Goal: Task Accomplishment & Management: Manage account settings

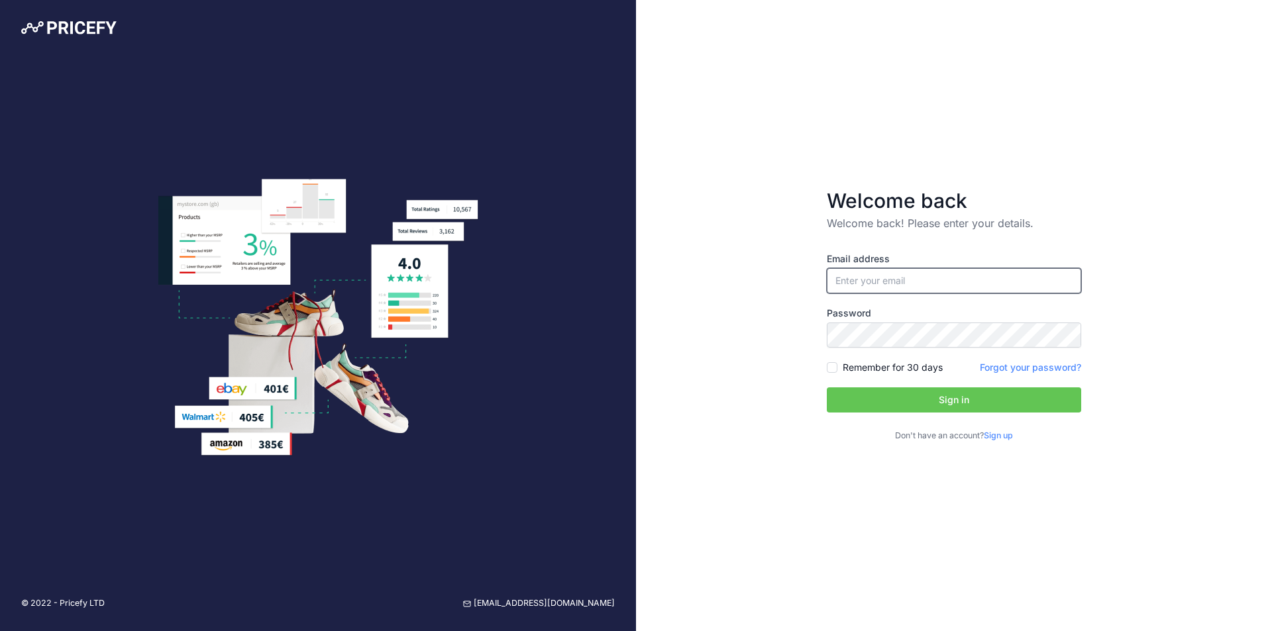
type input "[EMAIL_ADDRESS][DOMAIN_NAME]"
click at [969, 399] on button "Sign in" at bounding box center [954, 400] width 254 height 25
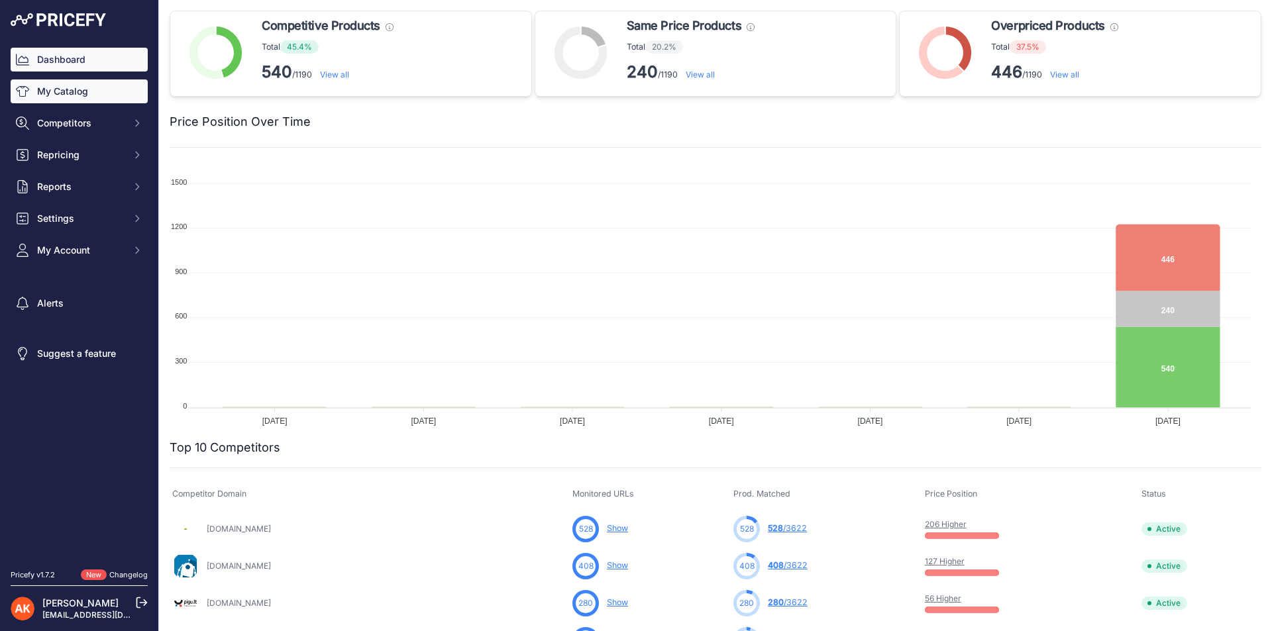
drag, startPoint x: 112, startPoint y: 113, endPoint x: 115, endPoint y: 99, distance: 14.3
click at [115, 99] on div "Dashboard My Catalog Competitors Competitors Monitored URLs MAP infringements R…" at bounding box center [79, 155] width 137 height 215
drag, startPoint x: 115, startPoint y: 99, endPoint x: 112, endPoint y: 92, distance: 7.4
click at [112, 92] on link "My Catalog" at bounding box center [79, 92] width 137 height 24
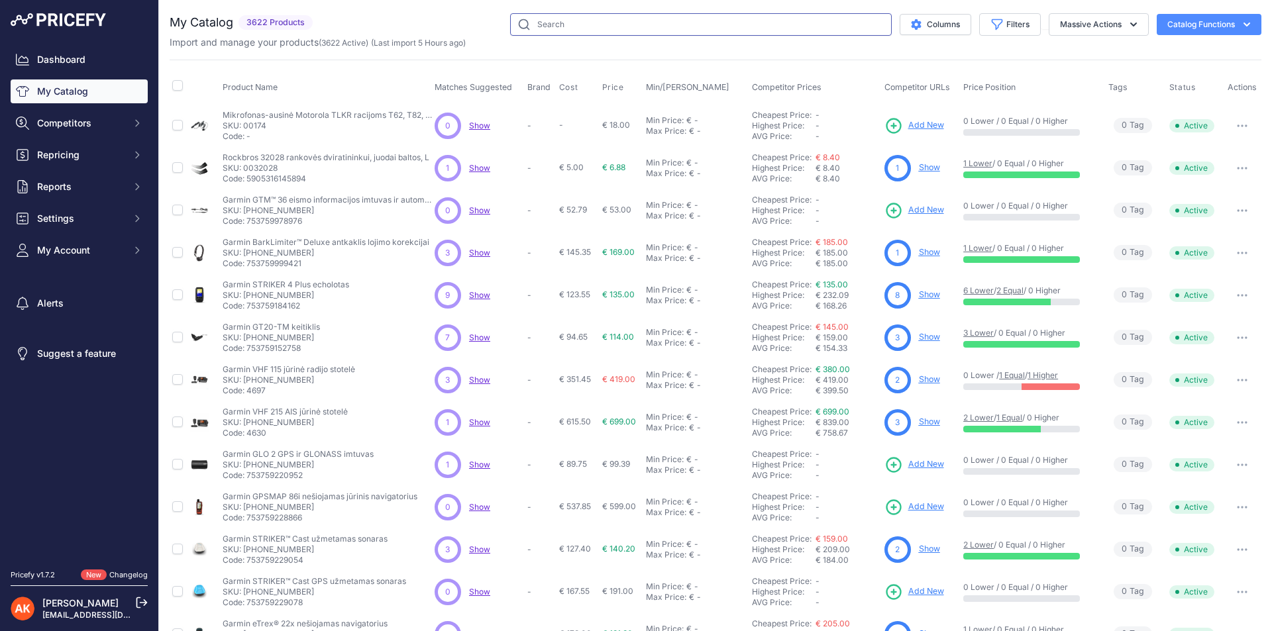
click at [549, 20] on input "text" at bounding box center [701, 24] width 382 height 23
type input "j35"
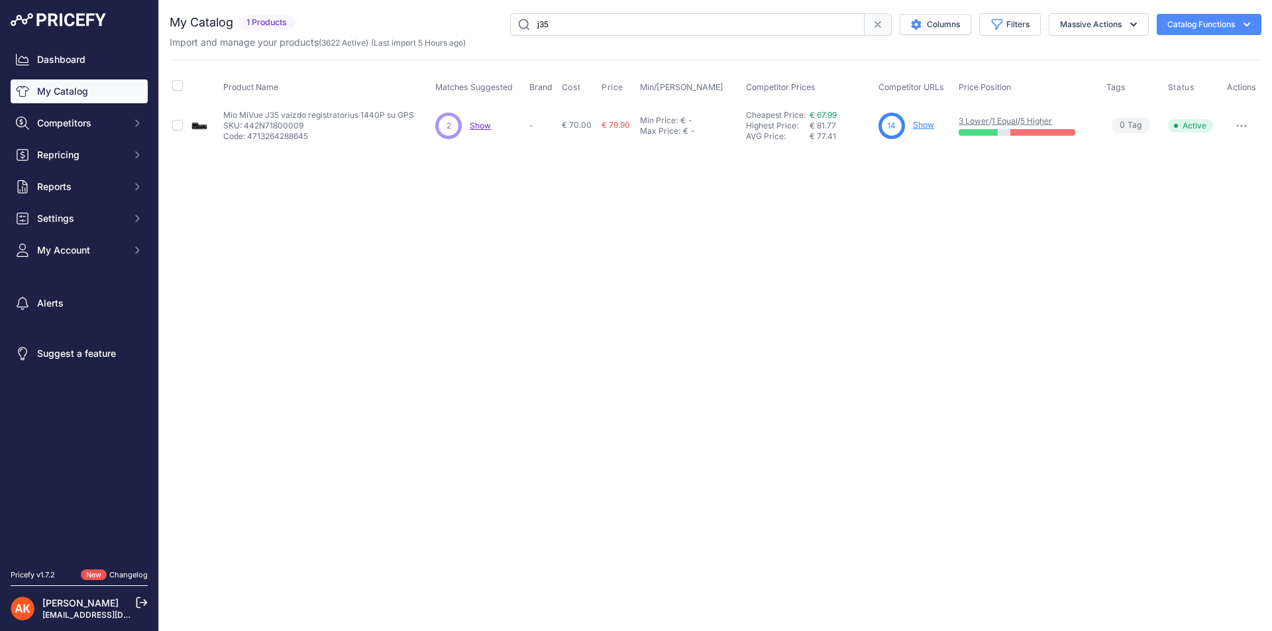
click at [470, 123] on span "Show" at bounding box center [480, 126] width 21 height 10
click at [925, 123] on link "Show" at bounding box center [923, 125] width 21 height 10
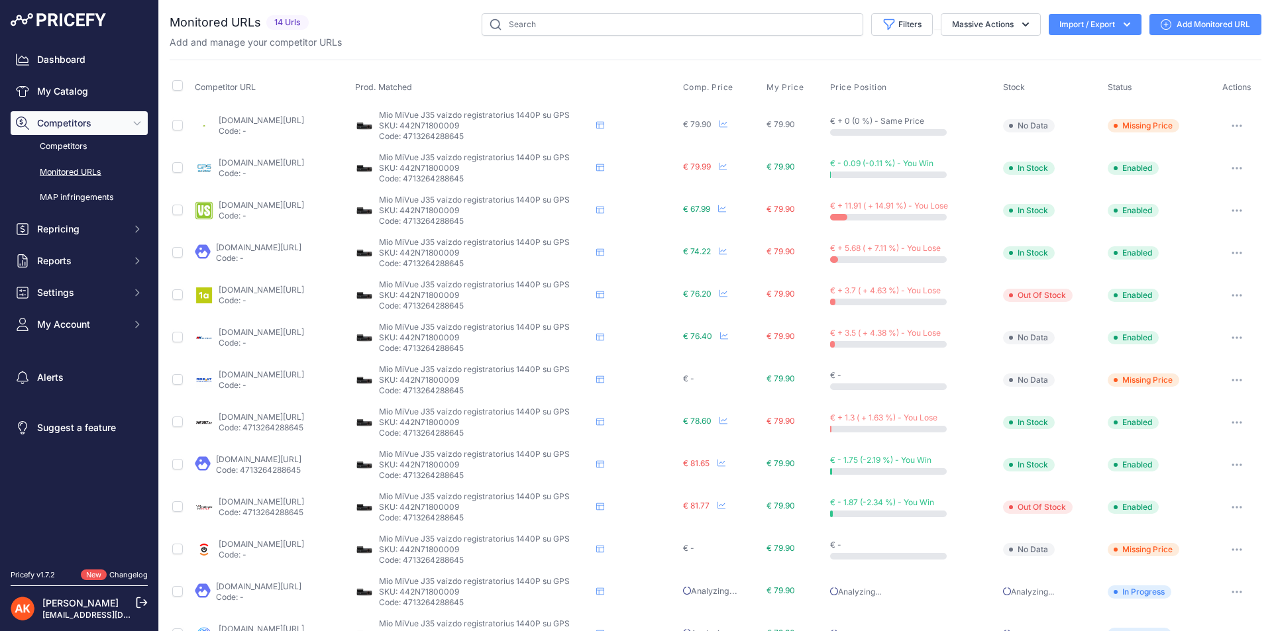
scroll to position [80, 0]
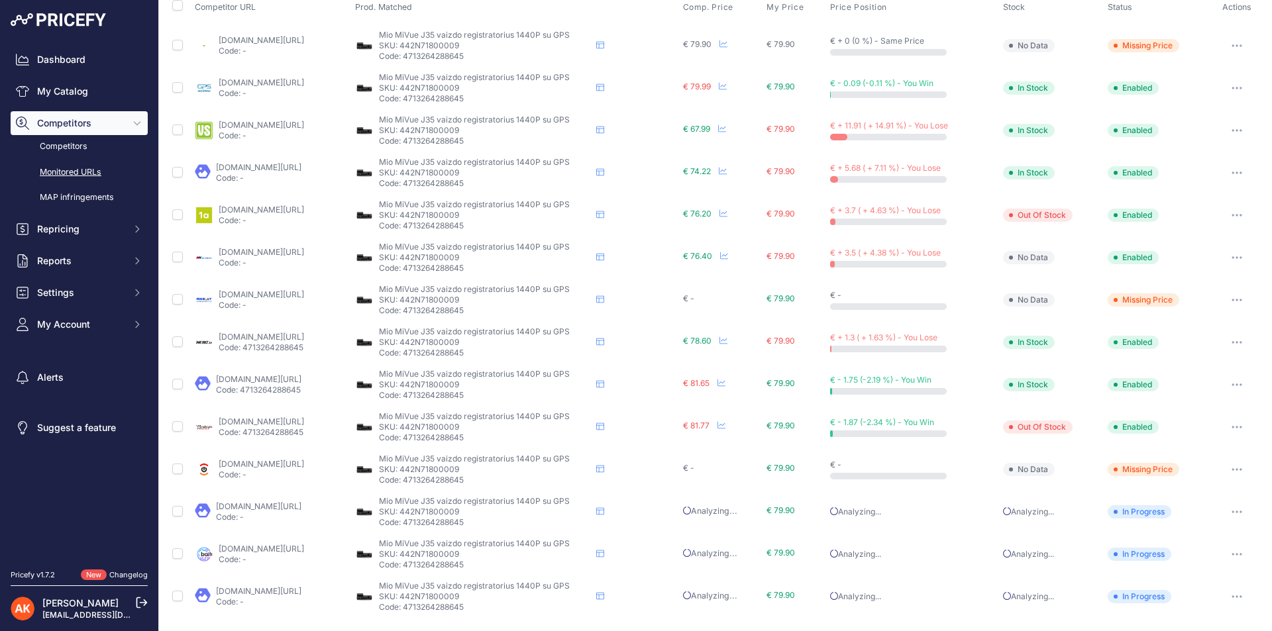
click at [284, 423] on link "maziausiakaina.lt/vaizdo-irasymo-irenginiai/45154-mio-mivue-j35-25k-1440p-wi-fi…" at bounding box center [261, 422] width 85 height 10
click at [70, 151] on link "Competitors" at bounding box center [79, 146] width 137 height 23
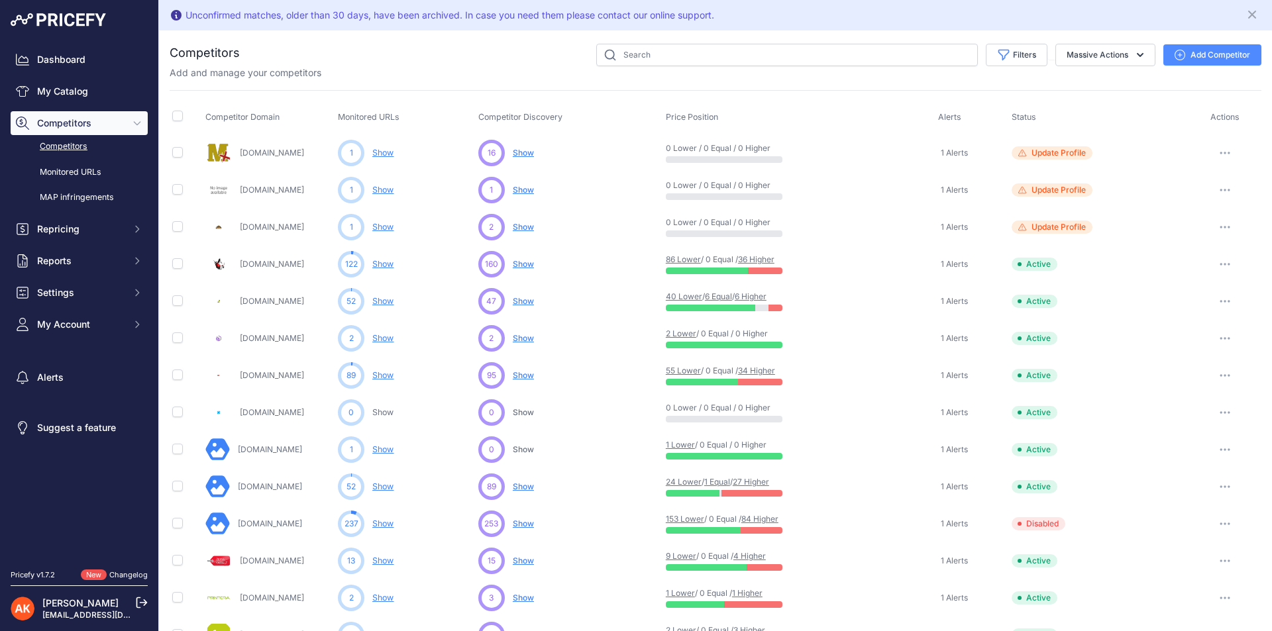
drag, startPoint x: 83, startPoint y: 196, endPoint x: 209, endPoint y: 193, distance: 125.9
drag, startPoint x: 209, startPoint y: 193, endPoint x: 307, endPoint y: 67, distance: 160.5
click at [307, 67] on p "Add and manage your competitors" at bounding box center [246, 72] width 152 height 13
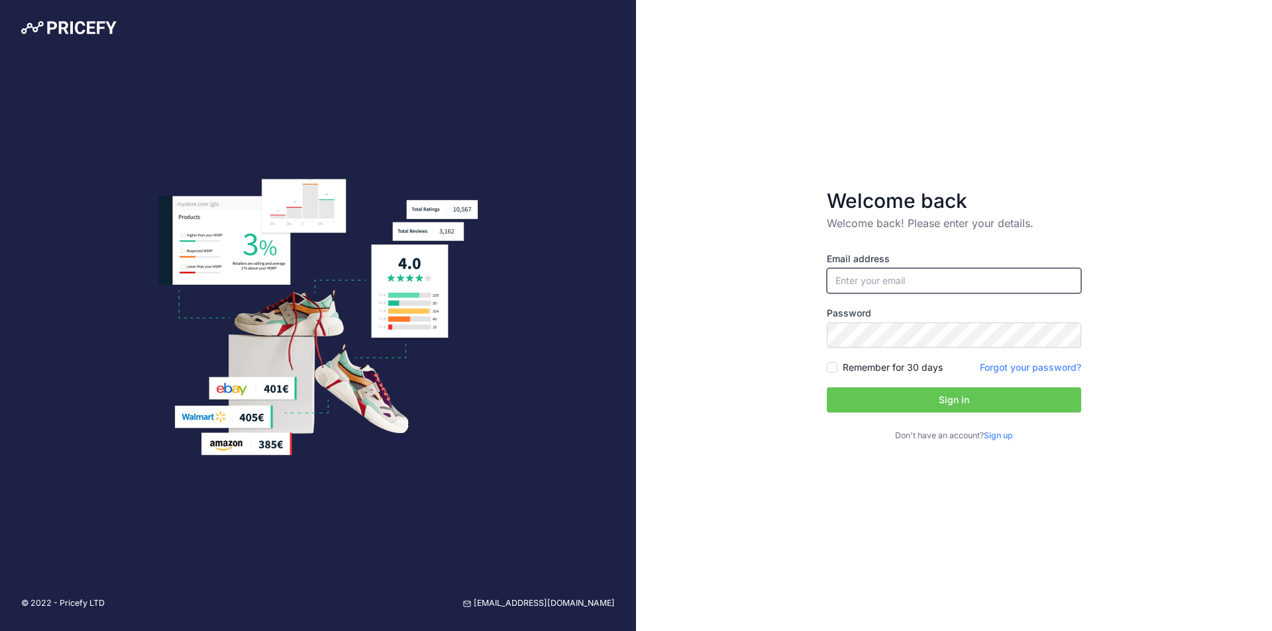
type input "[EMAIL_ADDRESS][DOMAIN_NAME]"
click at [899, 397] on button "Sign in" at bounding box center [954, 400] width 254 height 25
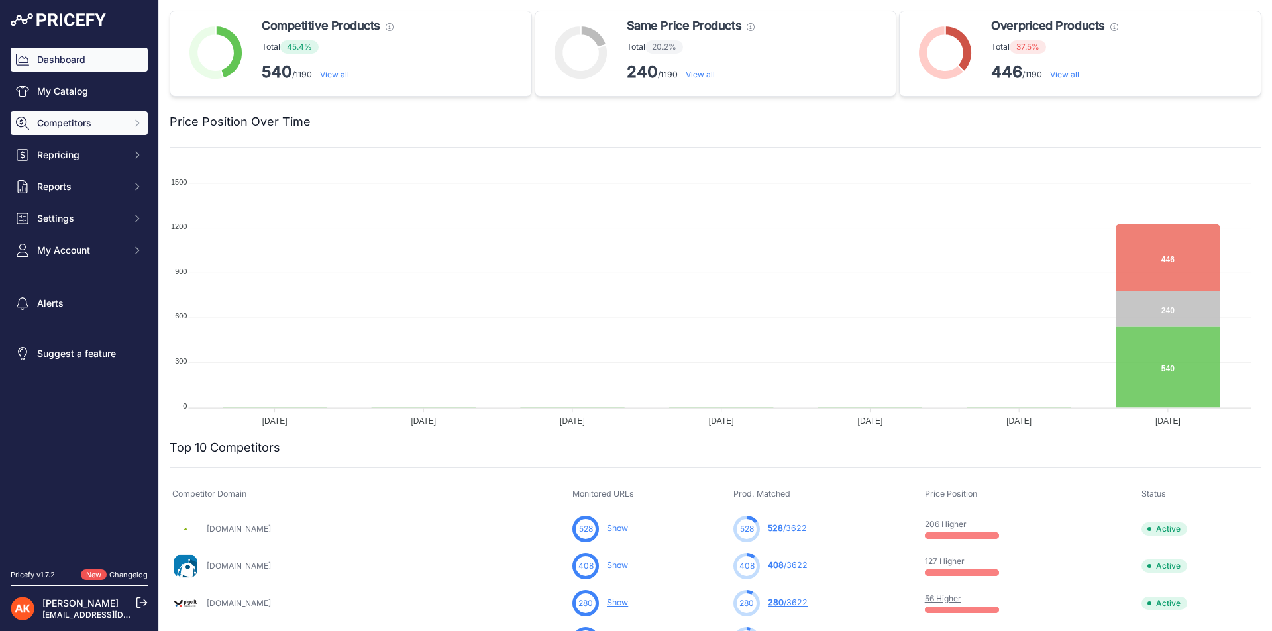
click at [80, 112] on button "Competitors" at bounding box center [79, 123] width 137 height 24
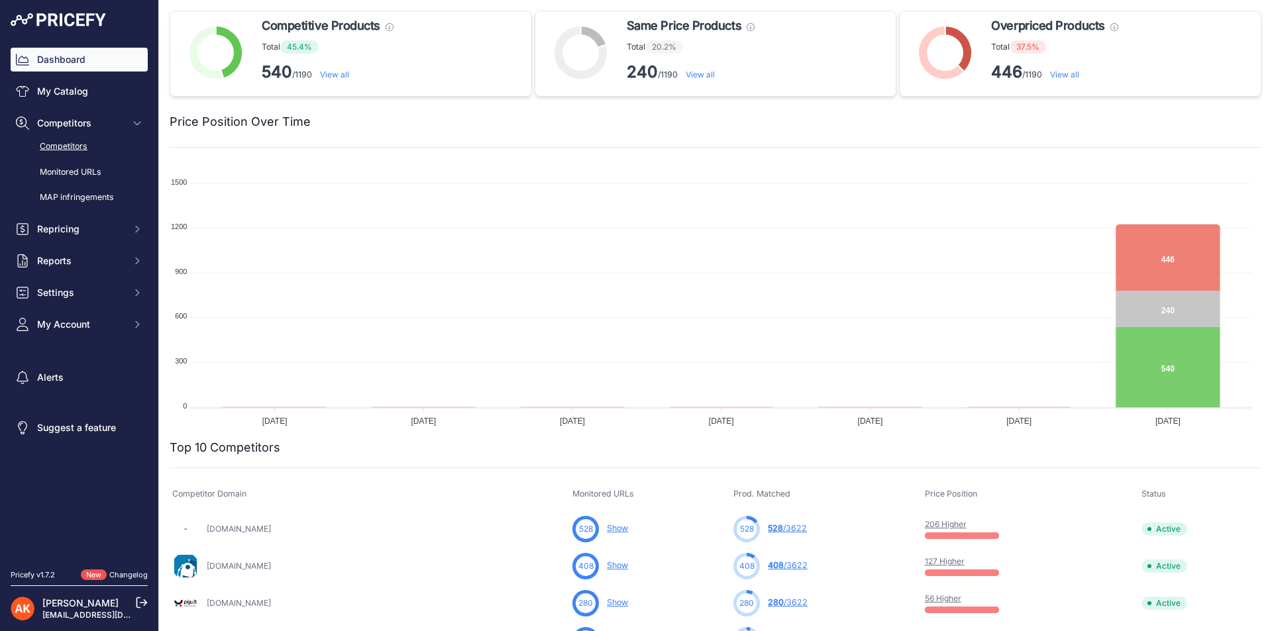
click at [84, 142] on link "Competitors" at bounding box center [79, 146] width 137 height 23
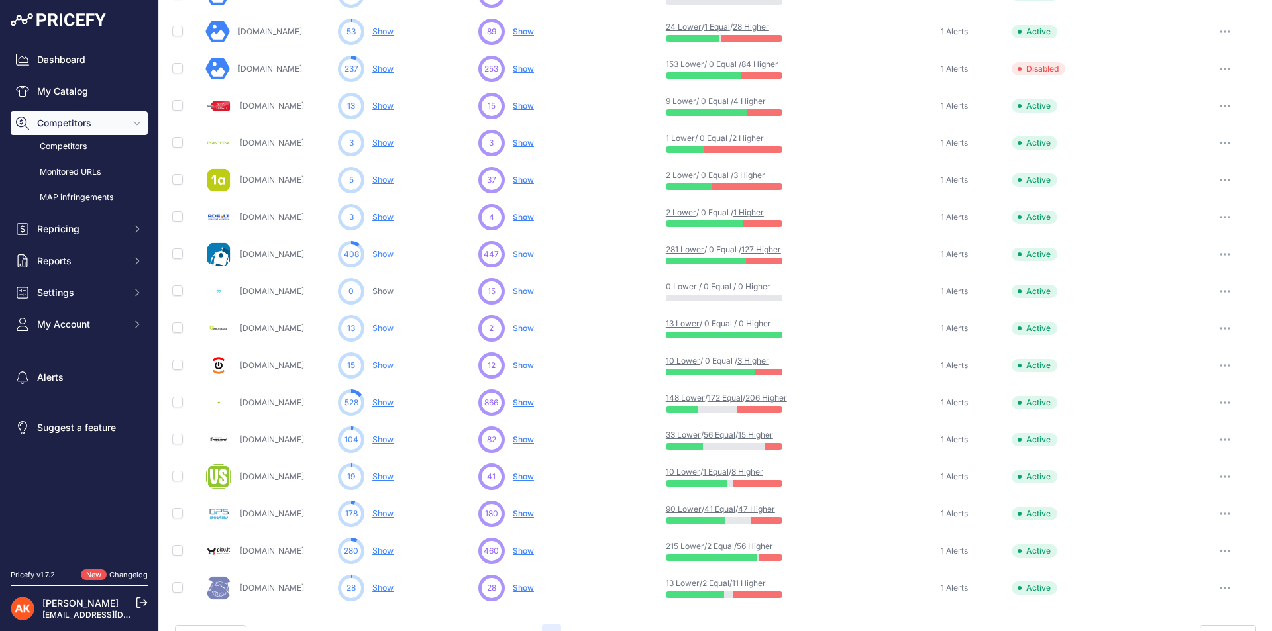
scroll to position [464, 0]
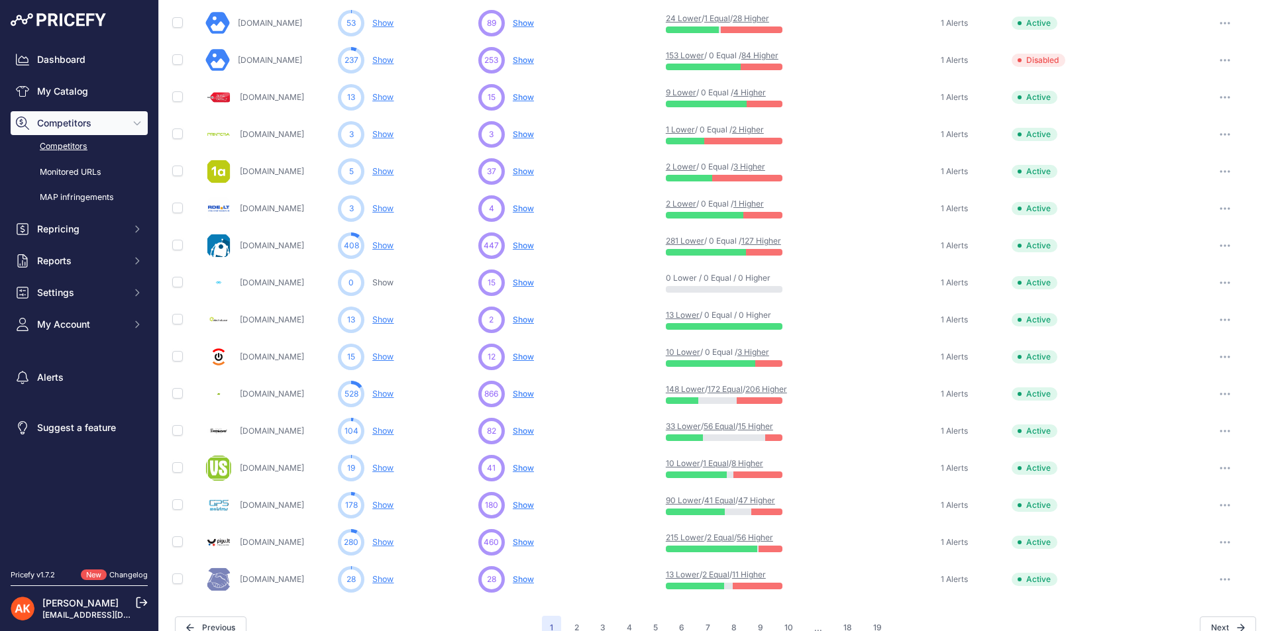
drag, startPoint x: 807, startPoint y: 199, endPoint x: 1218, endPoint y: 62, distance: 433.1
click at [1218, 62] on button "button" at bounding box center [1225, 60] width 27 height 19
click at [1170, 111] on button "Enable" at bounding box center [1203, 109] width 111 height 21
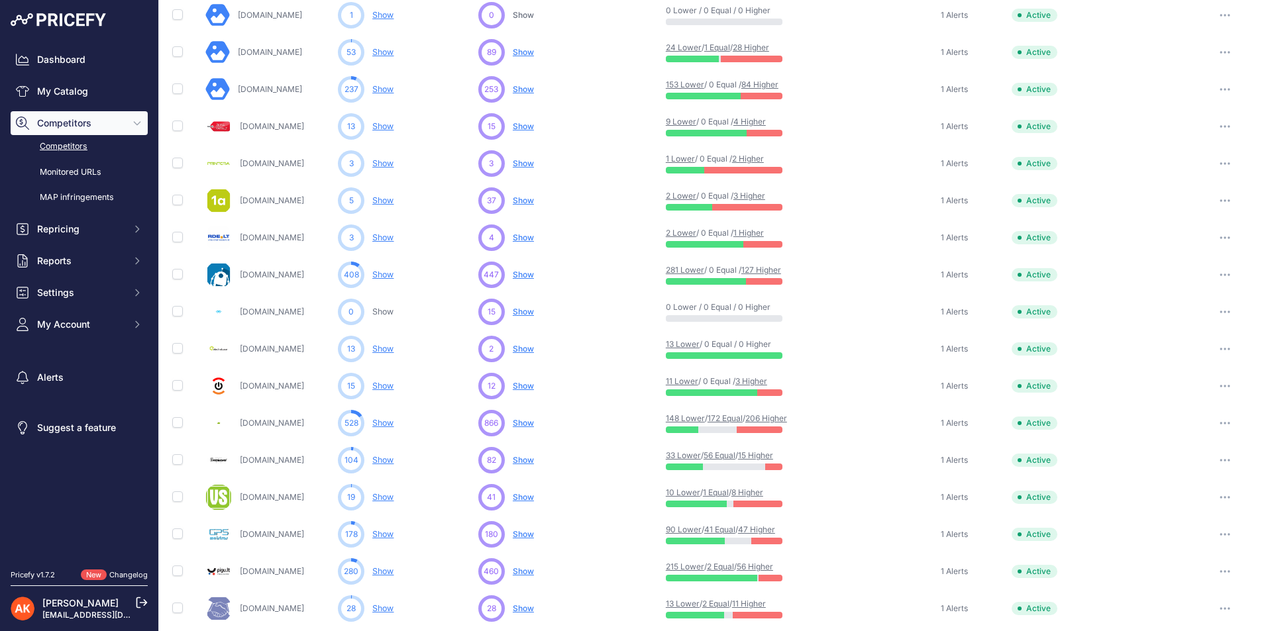
scroll to position [486, 0]
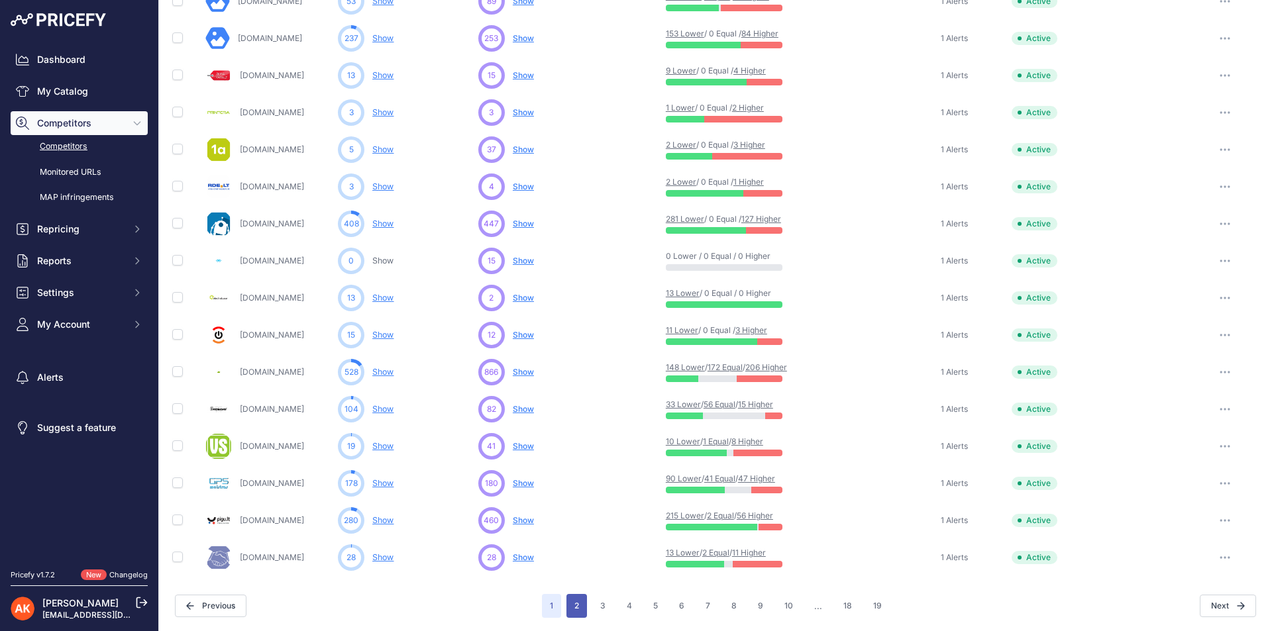
click at [572, 604] on button "2" at bounding box center [576, 606] width 21 height 24
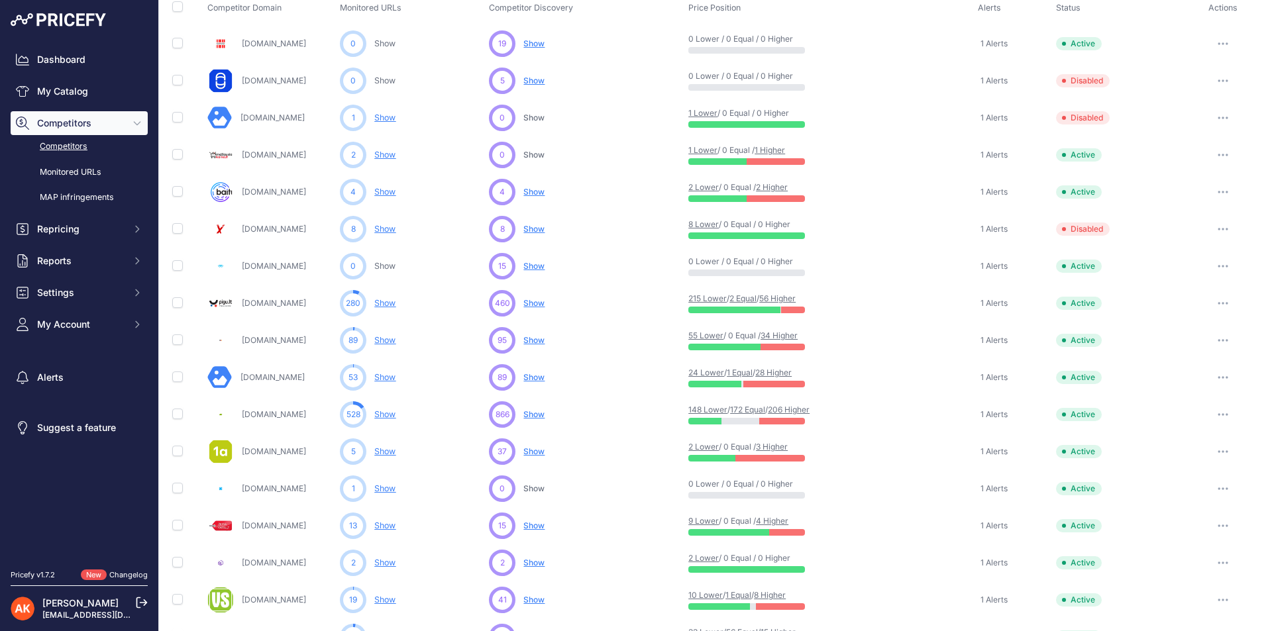
scroll to position [88, 0]
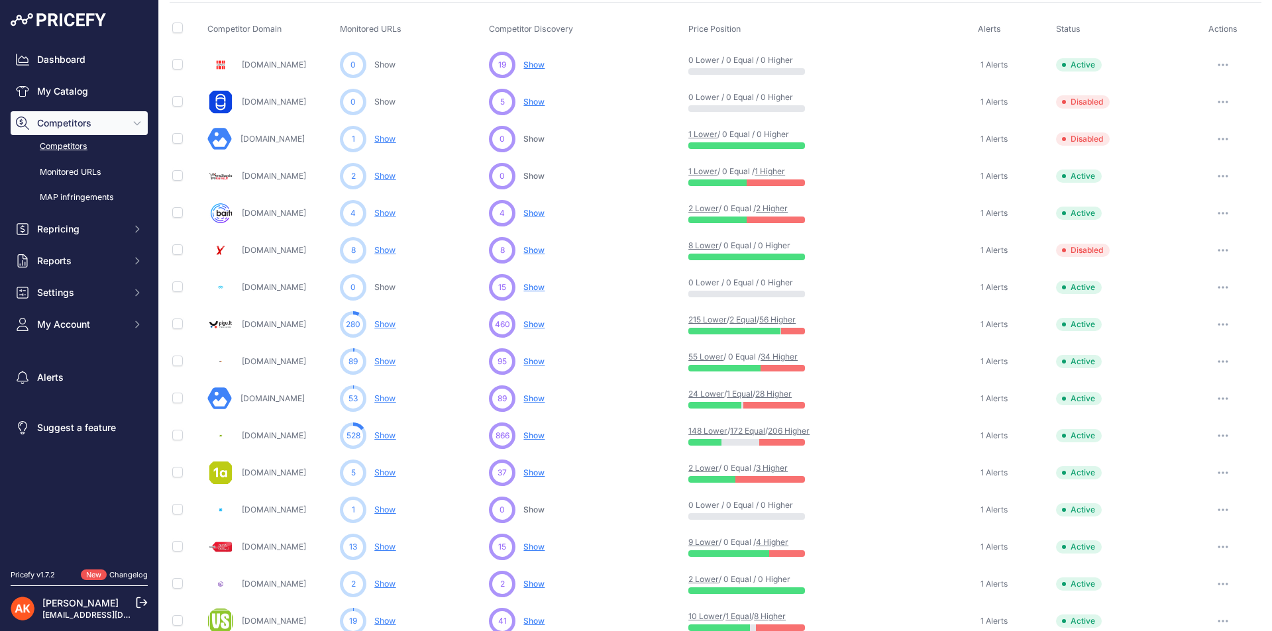
click at [1218, 97] on button "button" at bounding box center [1223, 102] width 27 height 19
click at [1174, 168] on button "Delete" at bounding box center [1203, 172] width 111 height 21
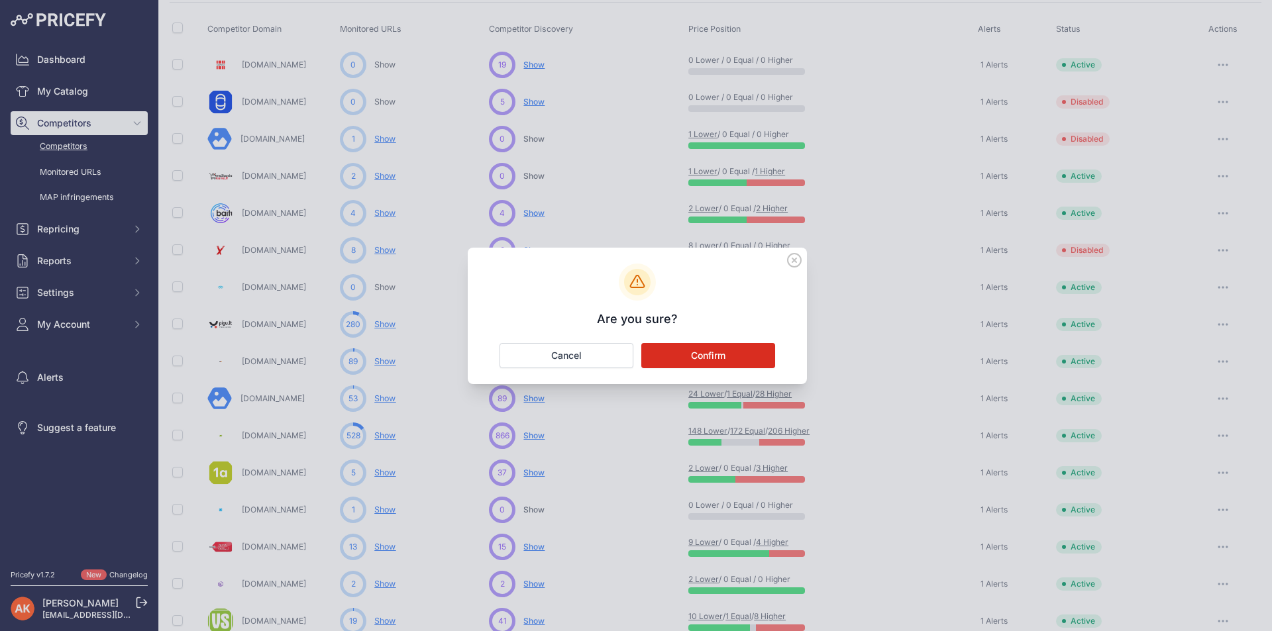
click at [800, 258] on icon at bounding box center [794, 260] width 15 height 15
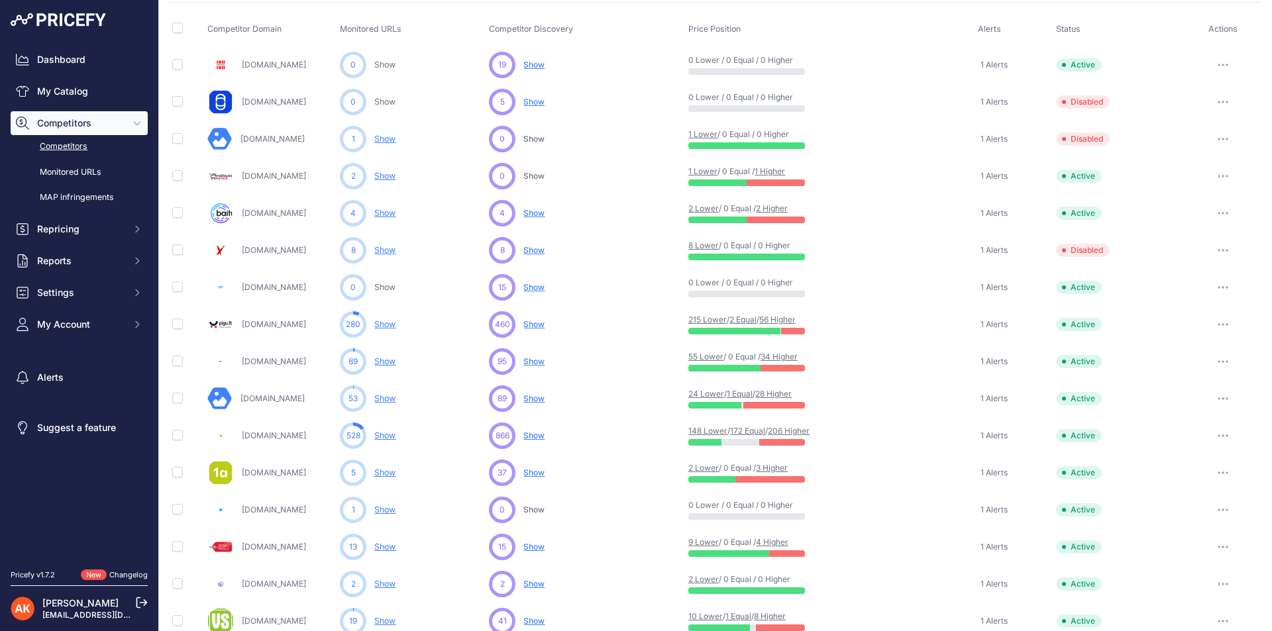
click at [1210, 97] on button "button" at bounding box center [1223, 102] width 27 height 19
click at [1166, 153] on button "Enable" at bounding box center [1203, 150] width 111 height 21
click at [1216, 134] on button "button" at bounding box center [1223, 139] width 27 height 19
click at [1174, 182] on button "Enable" at bounding box center [1203, 188] width 111 height 21
click at [1218, 250] on icon "button" at bounding box center [1223, 250] width 11 height 3
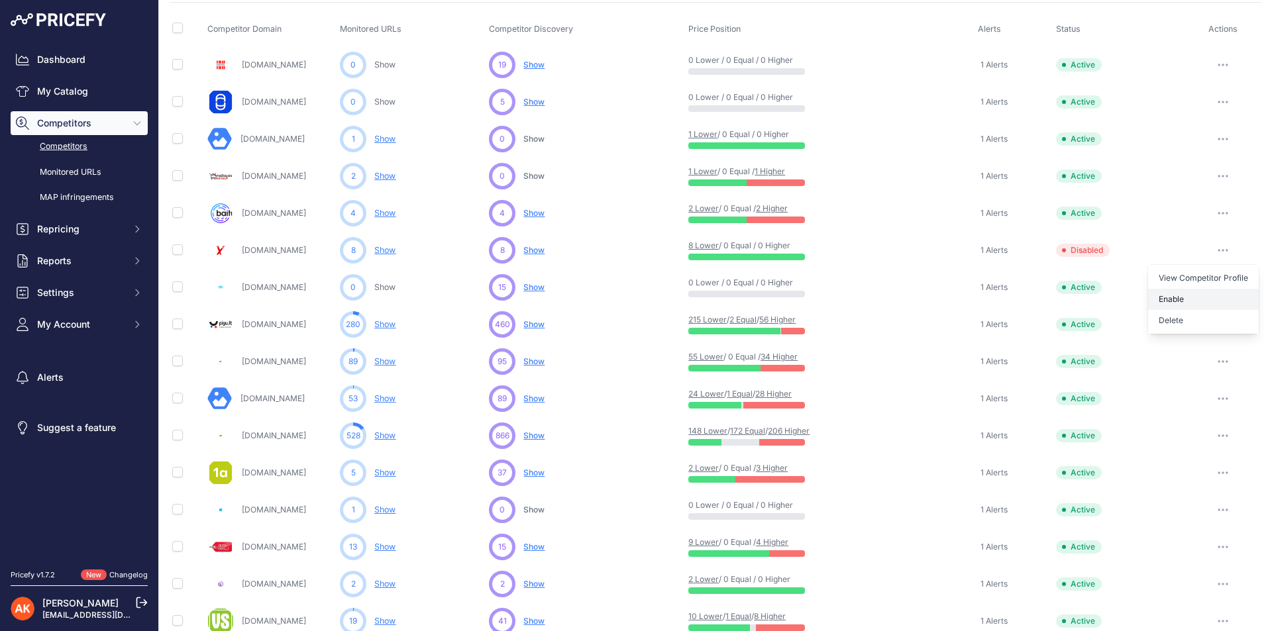
click at [1162, 294] on button "Enable" at bounding box center [1203, 299] width 111 height 21
